Goal: Task Accomplishment & Management: Manage account settings

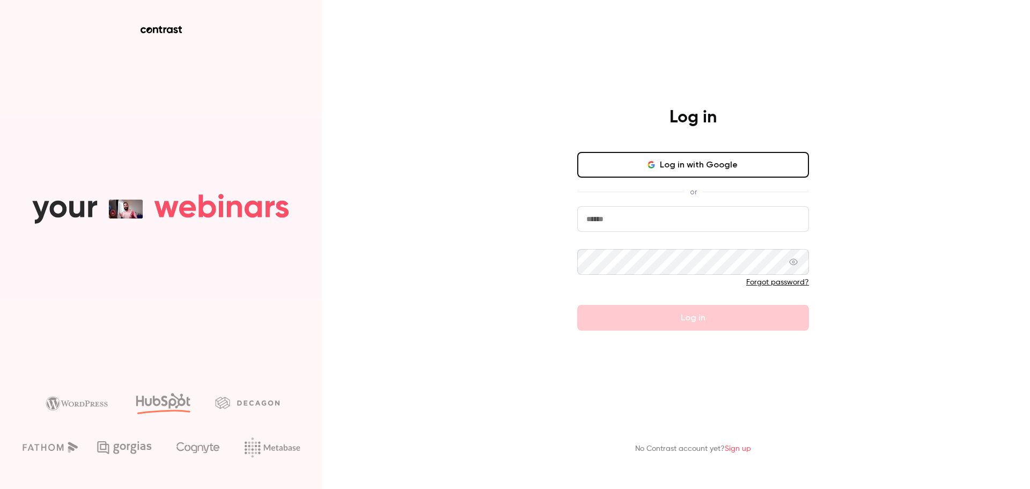
type input "**********"
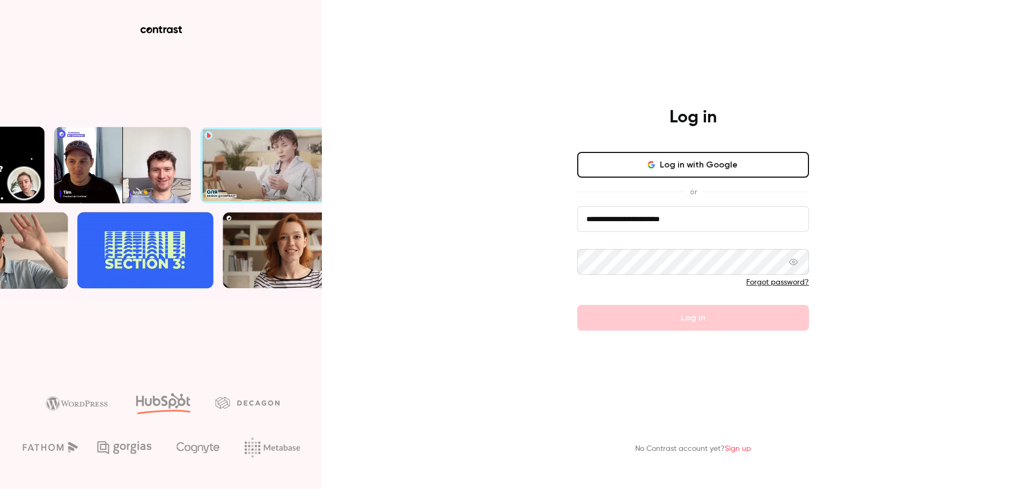
click at [707, 322] on form "**********" at bounding box center [693, 268] width 232 height 124
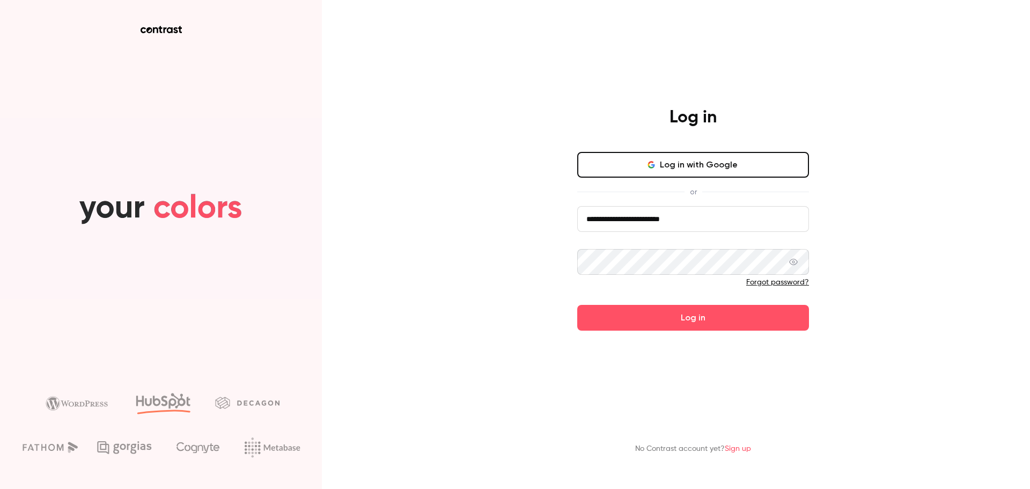
click at [707, 322] on button "Log in" at bounding box center [693, 318] width 232 height 26
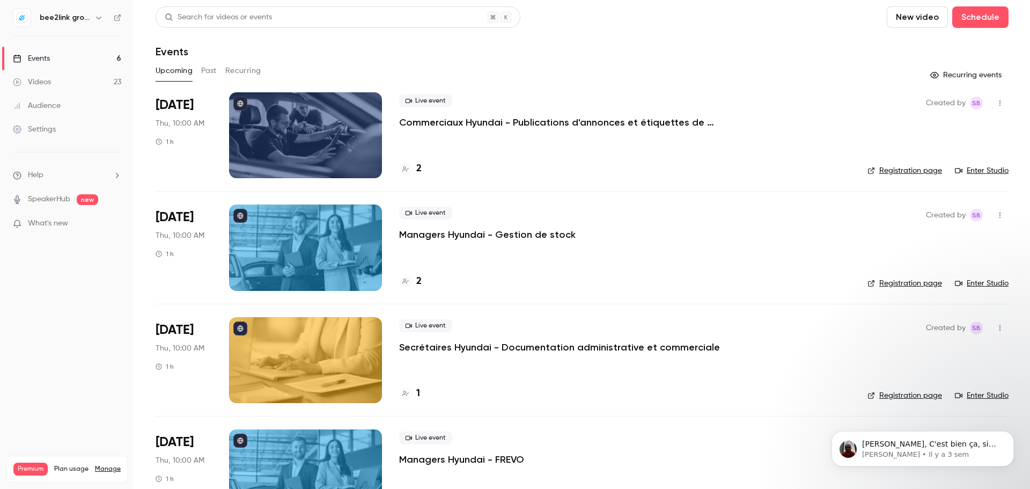
click at [216, 70] on button "Past" at bounding box center [209, 70] width 16 height 17
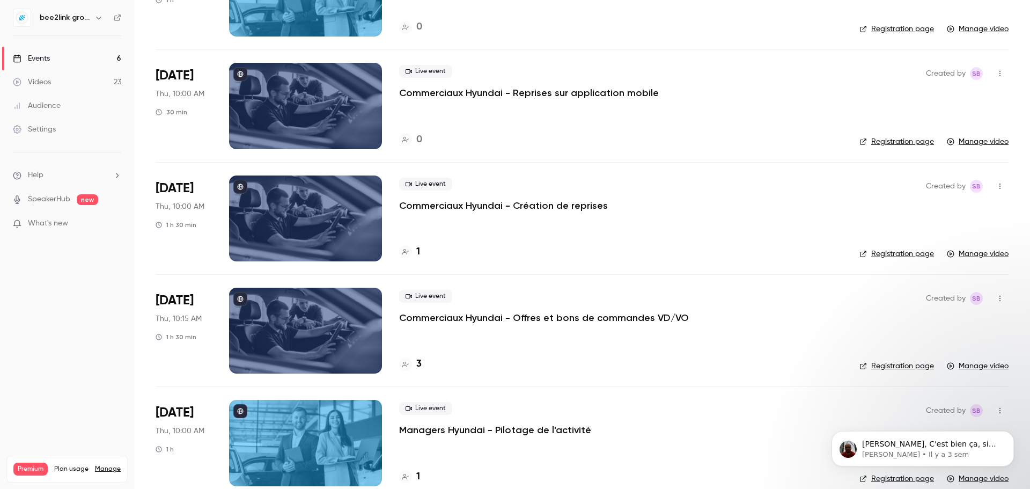
scroll to position [480, 0]
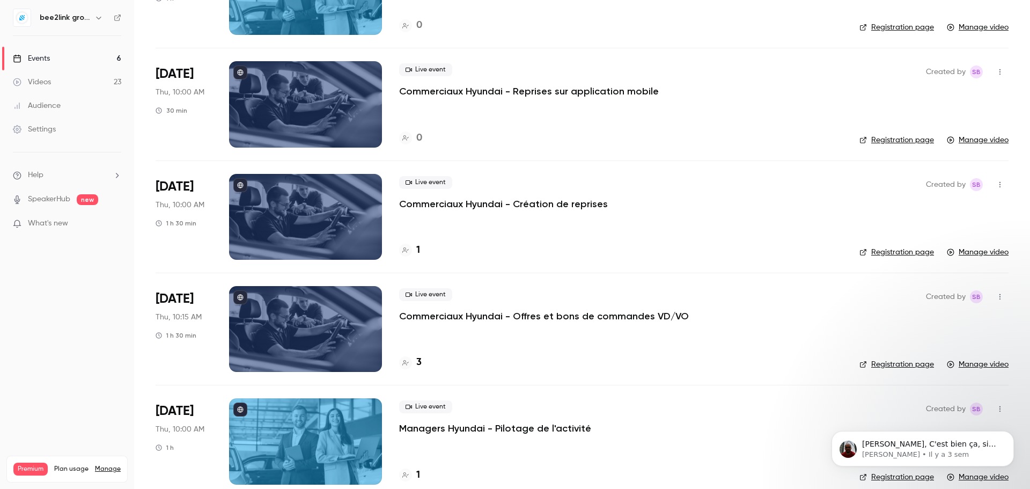
click at [98, 16] on icon "button" at bounding box center [98, 17] width 9 height 9
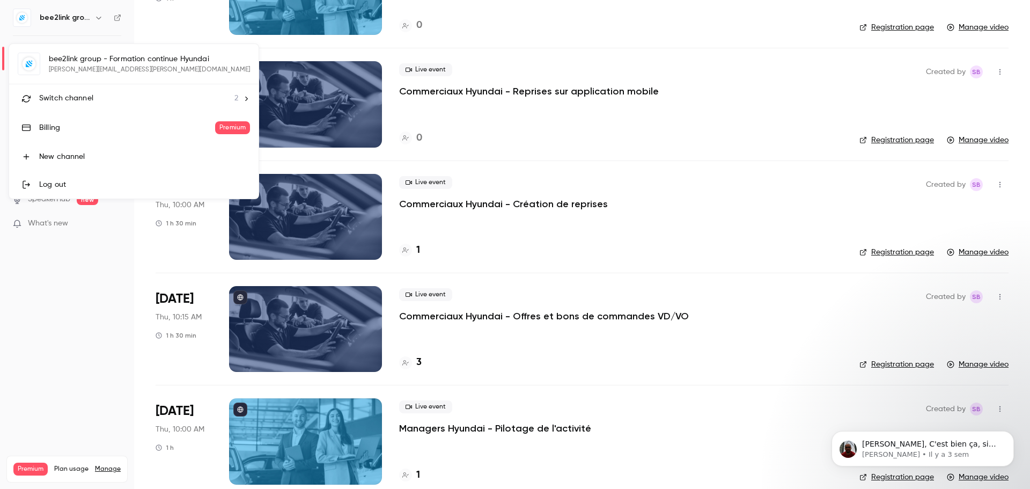
click at [243, 100] on icon at bounding box center [247, 99] width 8 height 8
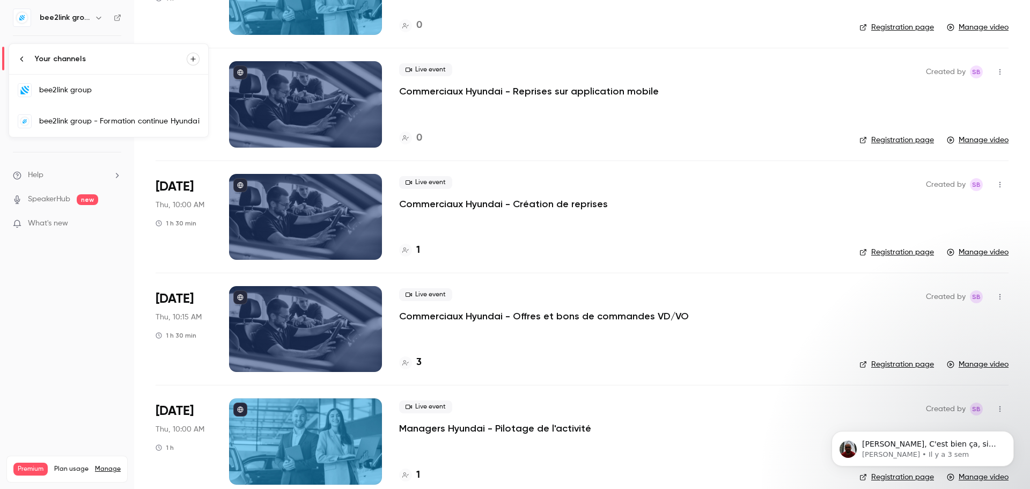
click at [133, 87] on div "bee2link group" at bounding box center [119, 90] width 160 height 11
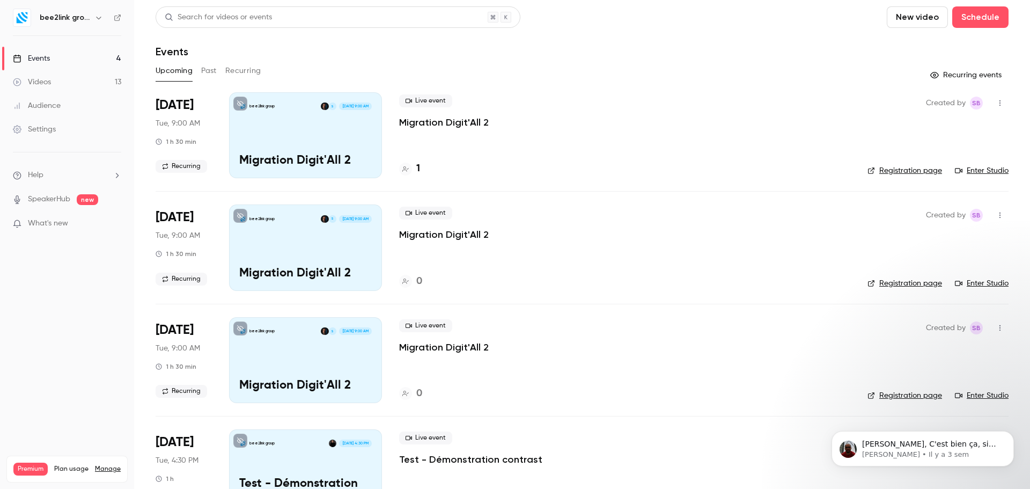
scroll to position [46, 0]
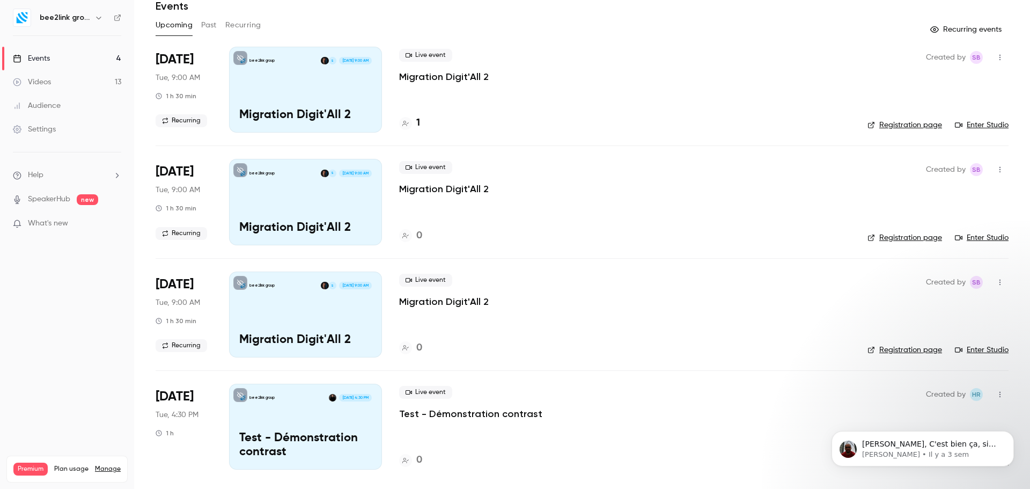
click at [216, 24] on button "Past" at bounding box center [209, 25] width 16 height 17
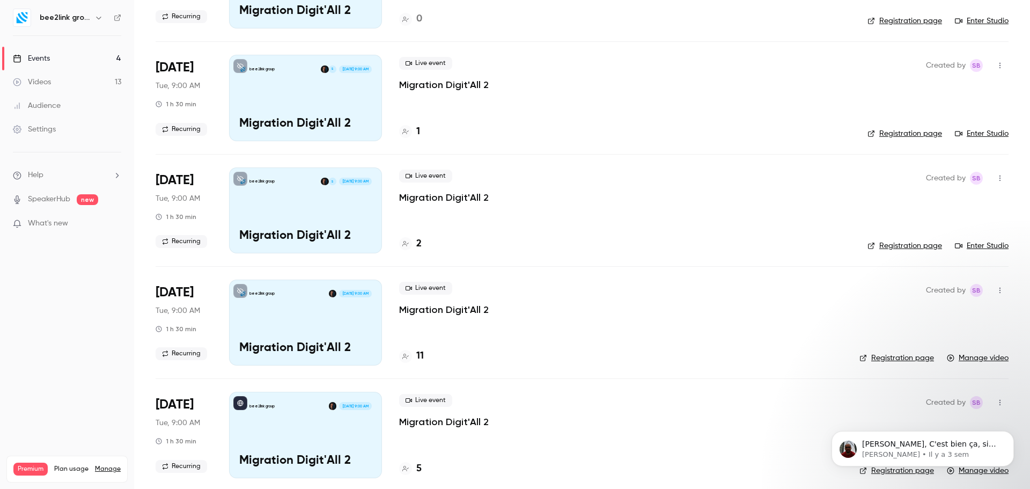
scroll to position [150, 0]
